Goal: Task Accomplishment & Management: Use online tool/utility

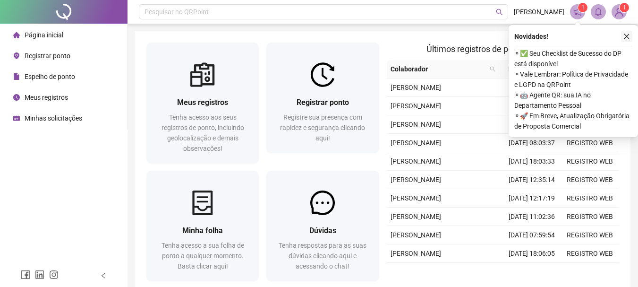
click at [624, 35] on icon "close" at bounding box center [627, 36] width 7 height 7
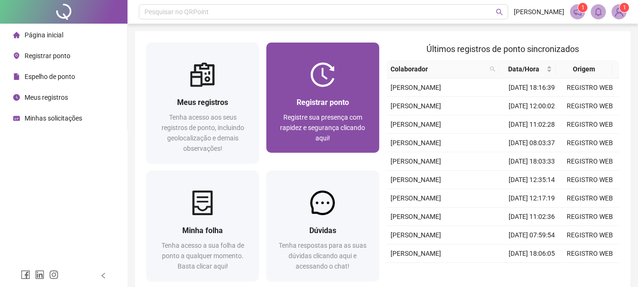
click at [310, 97] on div "Registrar ponto" at bounding box center [323, 102] width 90 height 12
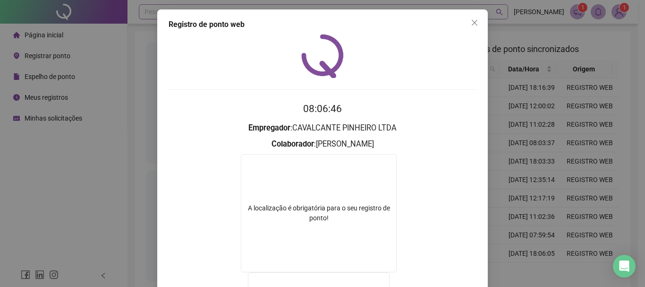
click at [472, 22] on icon "close" at bounding box center [475, 23] width 6 height 6
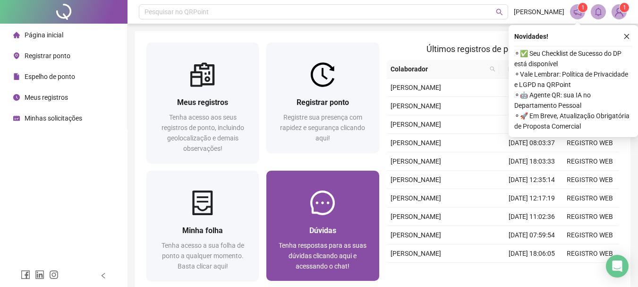
click at [328, 171] on div "Dúvidas Tenha respostas para as suas dúvidas clicando aqui e acessando o chat!" at bounding box center [322, 226] width 112 height 110
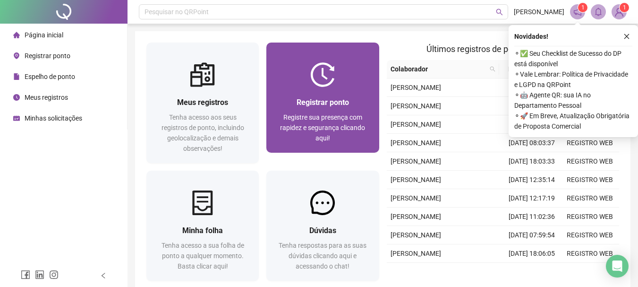
click at [364, 146] on div "Registrar ponto Registre sua presença com rapidez e segurança clicando aqui!" at bounding box center [322, 120] width 112 height 66
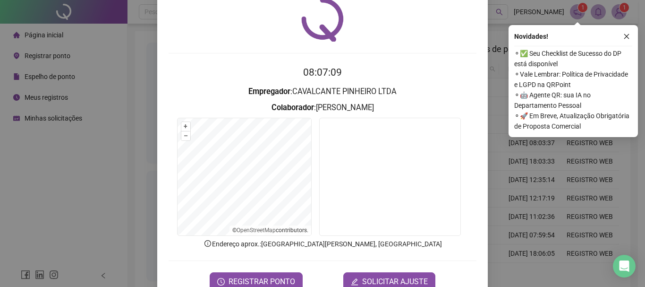
scroll to position [47, 0]
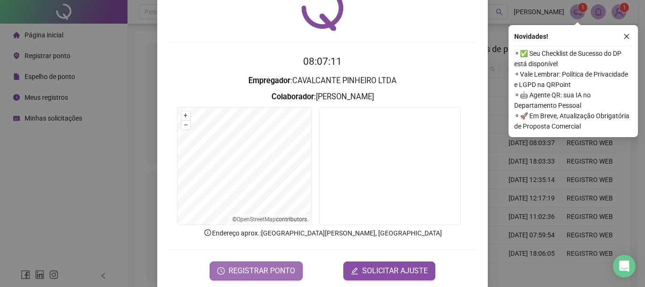
click at [251, 270] on span "REGISTRAR PONTO" at bounding box center [262, 270] width 67 height 11
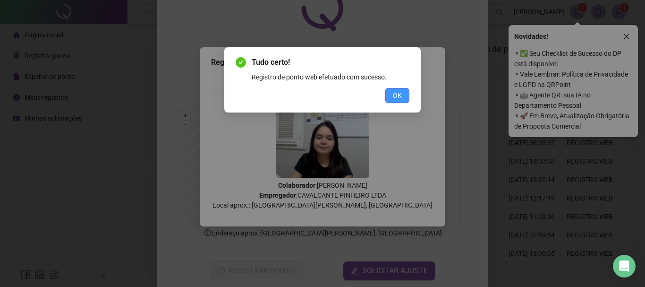
click at [397, 102] on button "OK" at bounding box center [397, 95] width 24 height 15
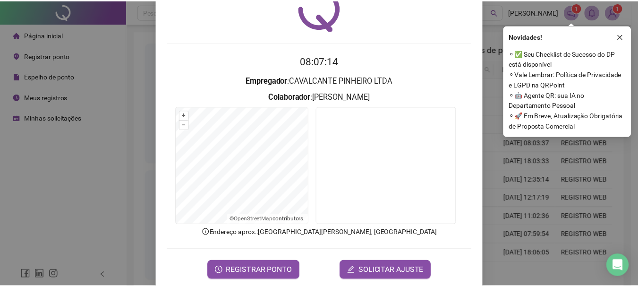
scroll to position [0, 0]
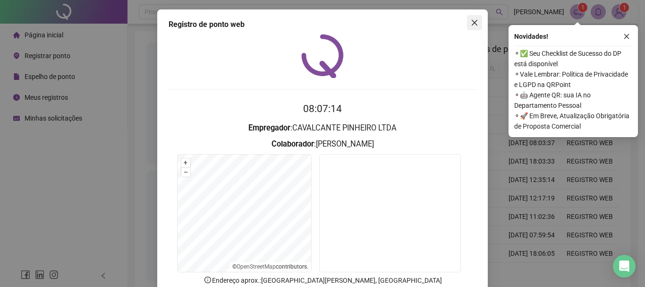
click at [475, 23] on icon "close" at bounding box center [475, 23] width 8 height 8
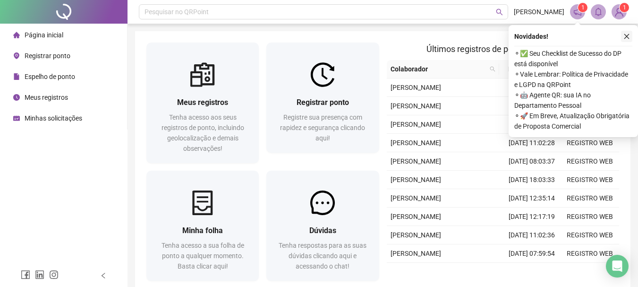
click at [626, 34] on icon "close" at bounding box center [627, 36] width 7 height 7
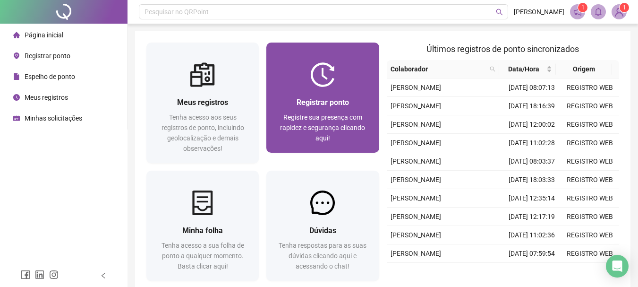
click at [291, 114] on span "Registre sua presença com rapidez e segurança clicando aqui!" at bounding box center [322, 127] width 85 height 28
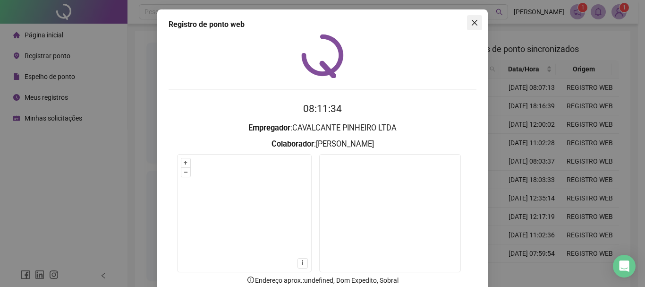
click at [137, 126] on div "Registro de ponto web 08:11:34 Empregador : CAVALCANTE PINHEIRO LTDA Colaborado…" at bounding box center [322, 143] width 645 height 287
click at [471, 25] on icon "close" at bounding box center [475, 23] width 8 height 8
